Goal: Task Accomplishment & Management: Use online tool/utility

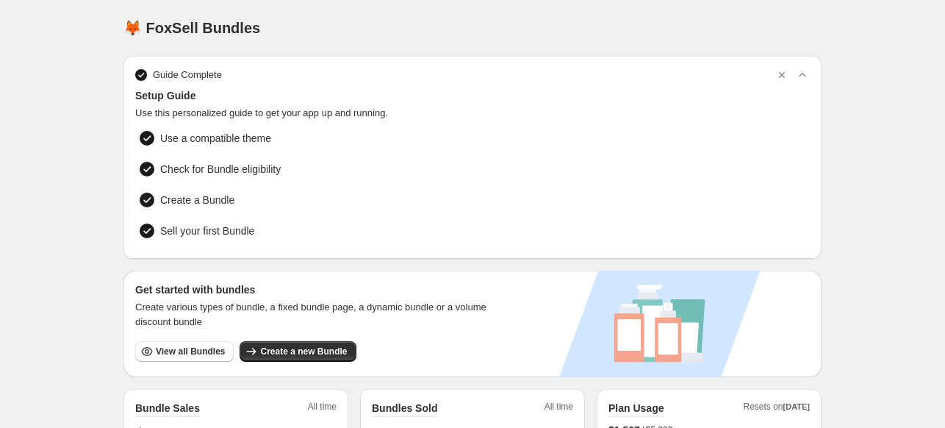
click at [292, 346] on span "Create a new Bundle" at bounding box center [303, 352] width 87 height 12
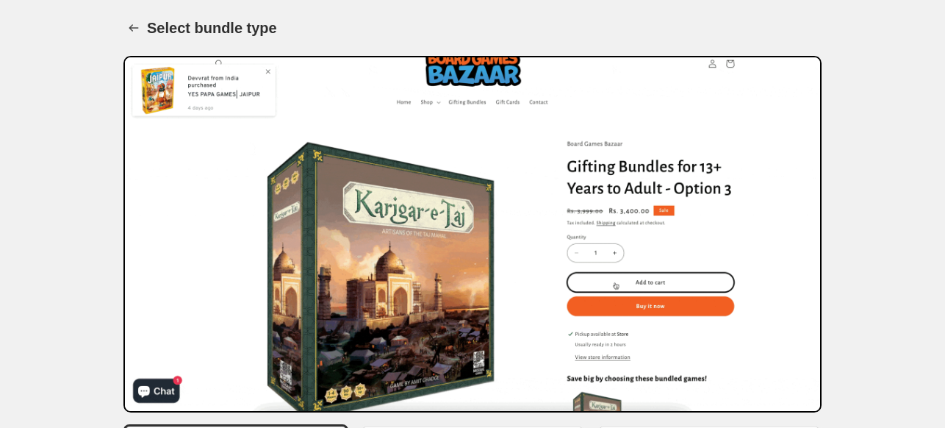
scroll to position [232, 0]
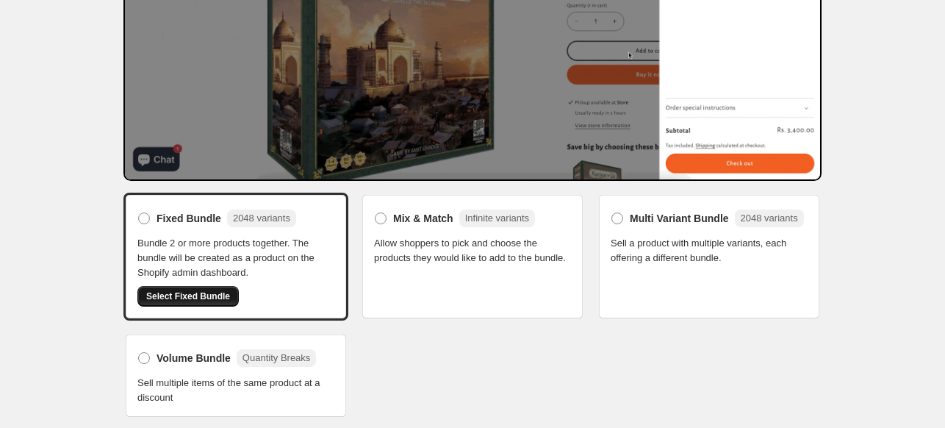
click at [194, 296] on span "Select Fixed Bundle" at bounding box center [188, 296] width 84 height 12
